Goal: Find specific page/section: Find specific page/section

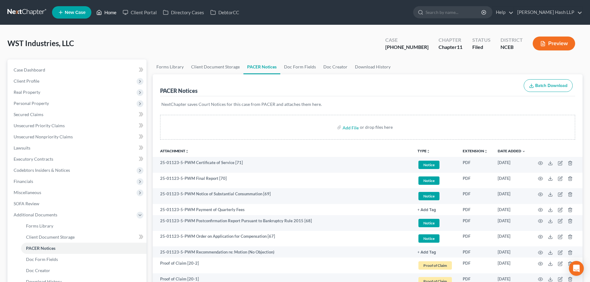
click at [110, 14] on link "Home" at bounding box center [106, 12] width 26 height 11
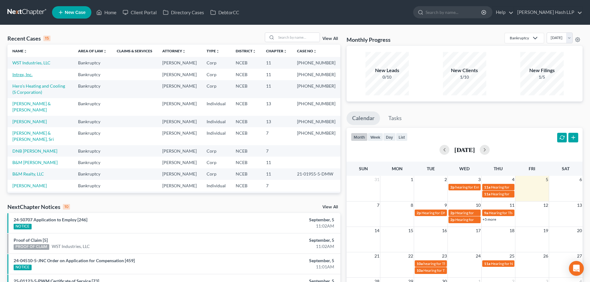
click at [27, 77] on link "Intrex, Inc." at bounding box center [22, 74] width 20 height 5
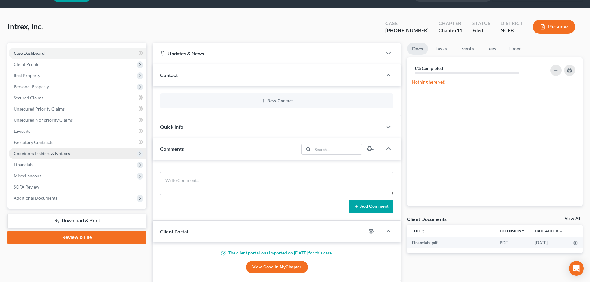
scroll to position [31, 0]
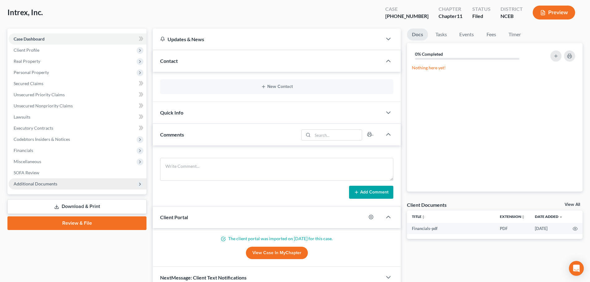
click at [37, 184] on span "Additional Documents" at bounding box center [36, 183] width 44 height 5
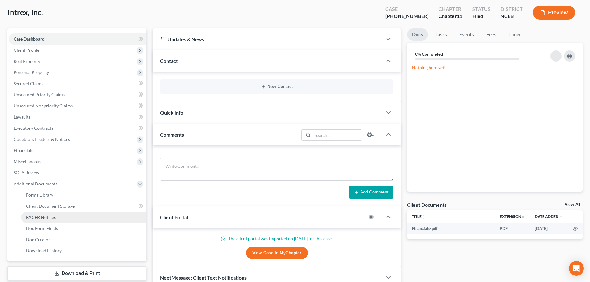
click at [41, 216] on span "PACER Notices" at bounding box center [41, 216] width 30 height 5
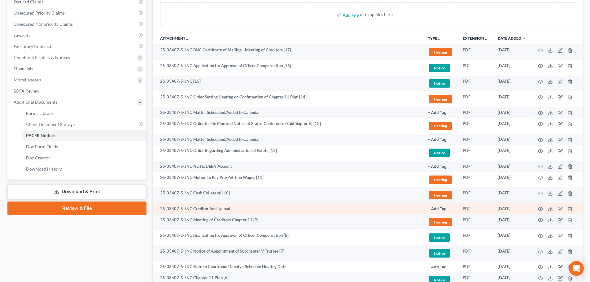
scroll to position [124, 0]
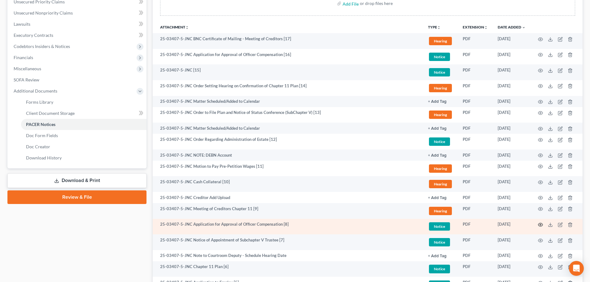
click at [540, 223] on icon "button" at bounding box center [540, 224] width 5 height 5
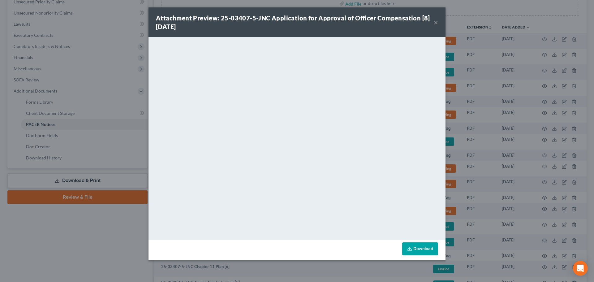
click at [435, 21] on button "×" at bounding box center [436, 22] width 4 height 7
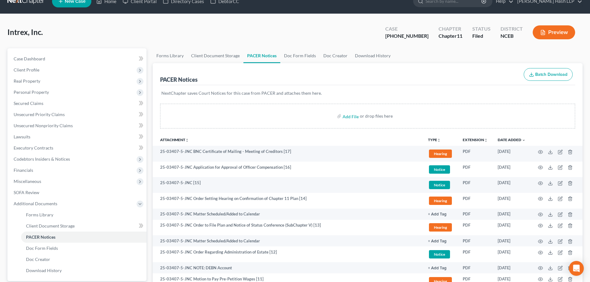
scroll to position [0, 0]
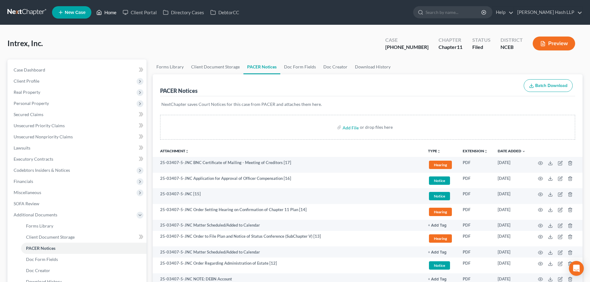
click at [114, 12] on link "Home" at bounding box center [106, 12] width 26 height 11
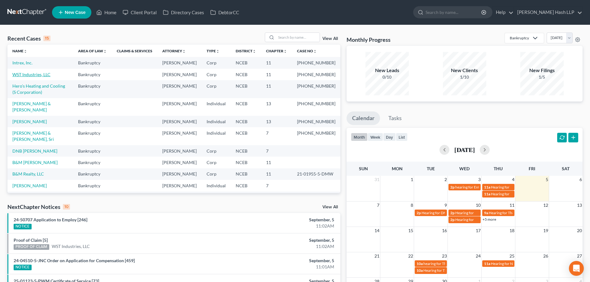
click at [31, 77] on link "WST Industries, LLC" at bounding box center [31, 74] width 38 height 5
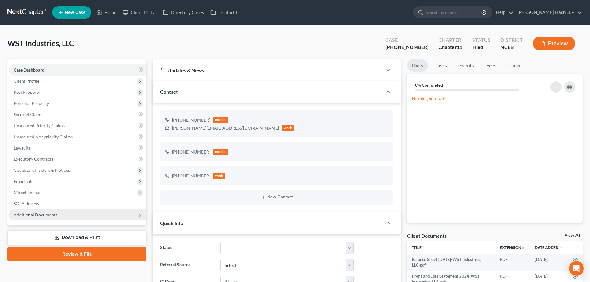
click at [63, 215] on span "Additional Documents" at bounding box center [78, 214] width 138 height 11
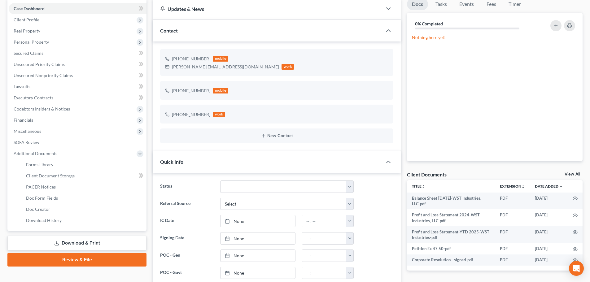
scroll to position [62, 0]
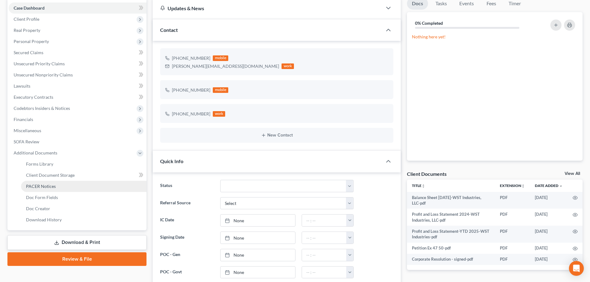
click at [43, 182] on link "PACER Notices" at bounding box center [83, 186] width 125 height 11
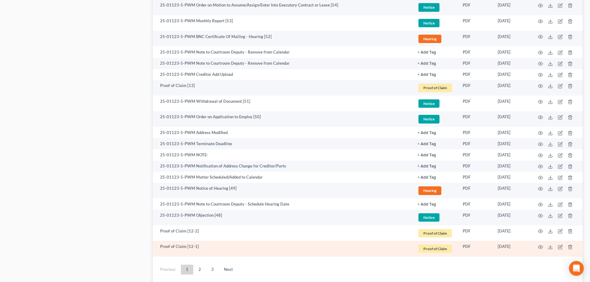
scroll to position [1037, 0]
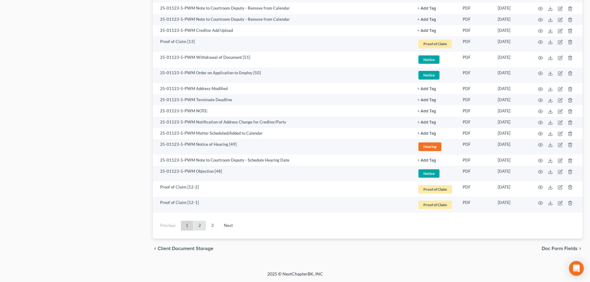
click at [197, 224] on link "2" at bounding box center [199, 226] width 12 height 10
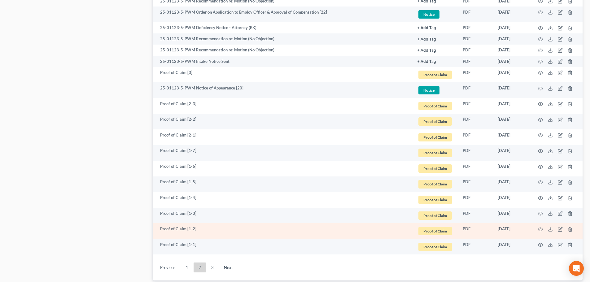
scroll to position [1002, 0]
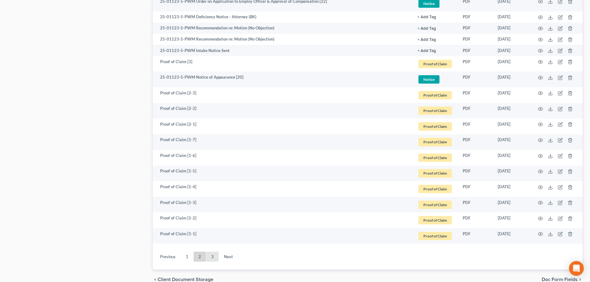
click at [210, 257] on link "3" at bounding box center [212, 257] width 12 height 10
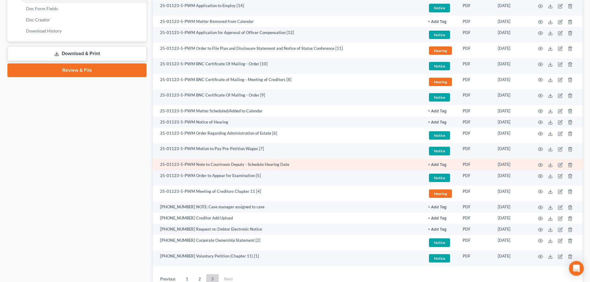
scroll to position [304, 0]
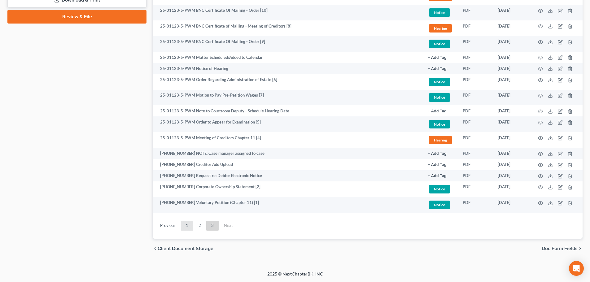
click at [188, 228] on link "1" at bounding box center [187, 226] width 12 height 10
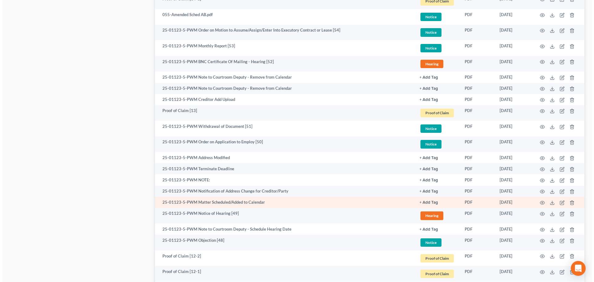
scroll to position [954, 0]
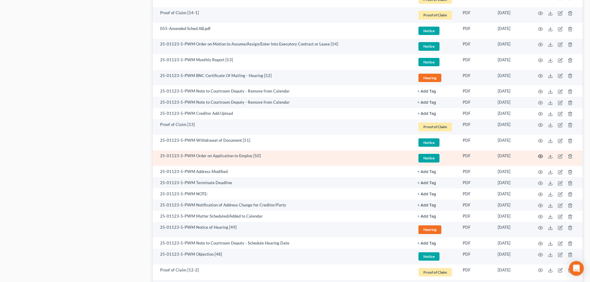
click at [539, 155] on icon "button" at bounding box center [540, 156] width 5 height 3
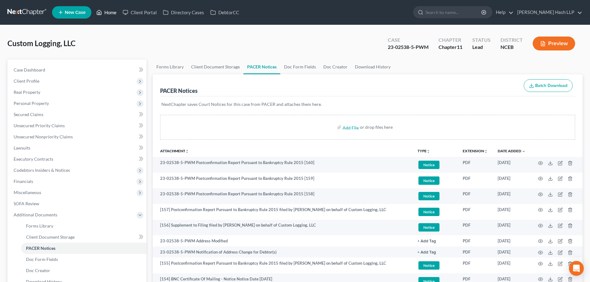
click at [110, 13] on link "Home" at bounding box center [106, 12] width 26 height 11
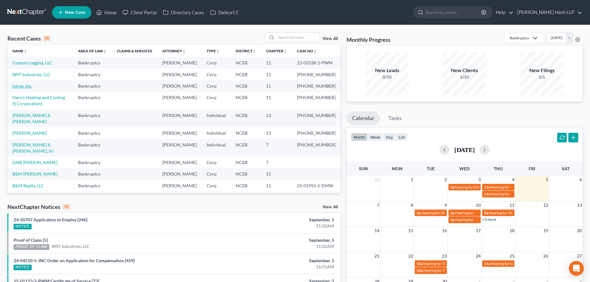
click at [26, 89] on link "Intrex, Inc." at bounding box center [22, 85] width 20 height 5
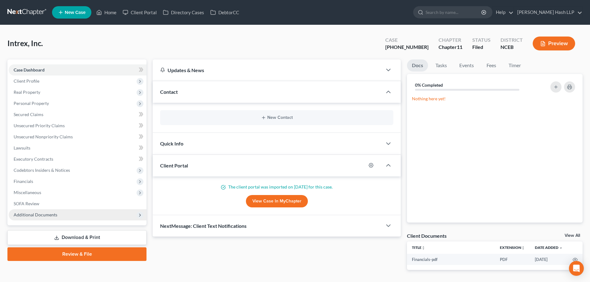
click at [50, 211] on span "Additional Documents" at bounding box center [78, 214] width 138 height 11
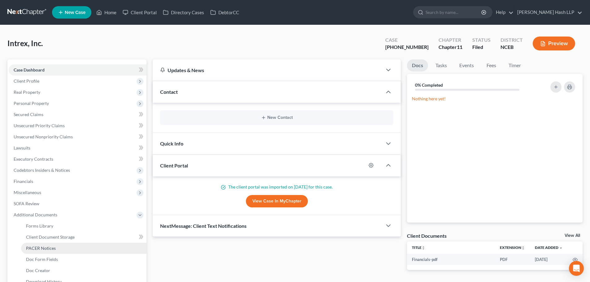
click at [43, 249] on span "PACER Notices" at bounding box center [41, 247] width 30 height 5
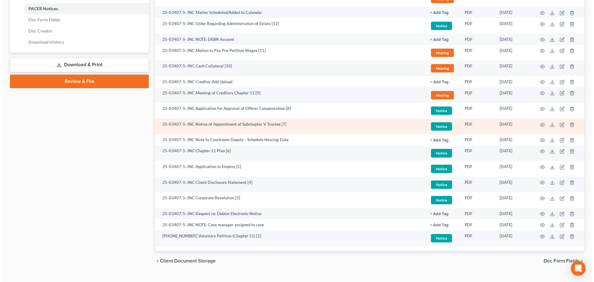
scroll to position [248, 0]
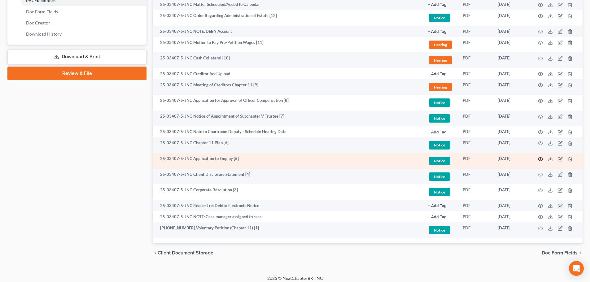
click at [540, 158] on icon "button" at bounding box center [540, 159] width 5 height 5
